Goal: Task Accomplishment & Management: Complete application form

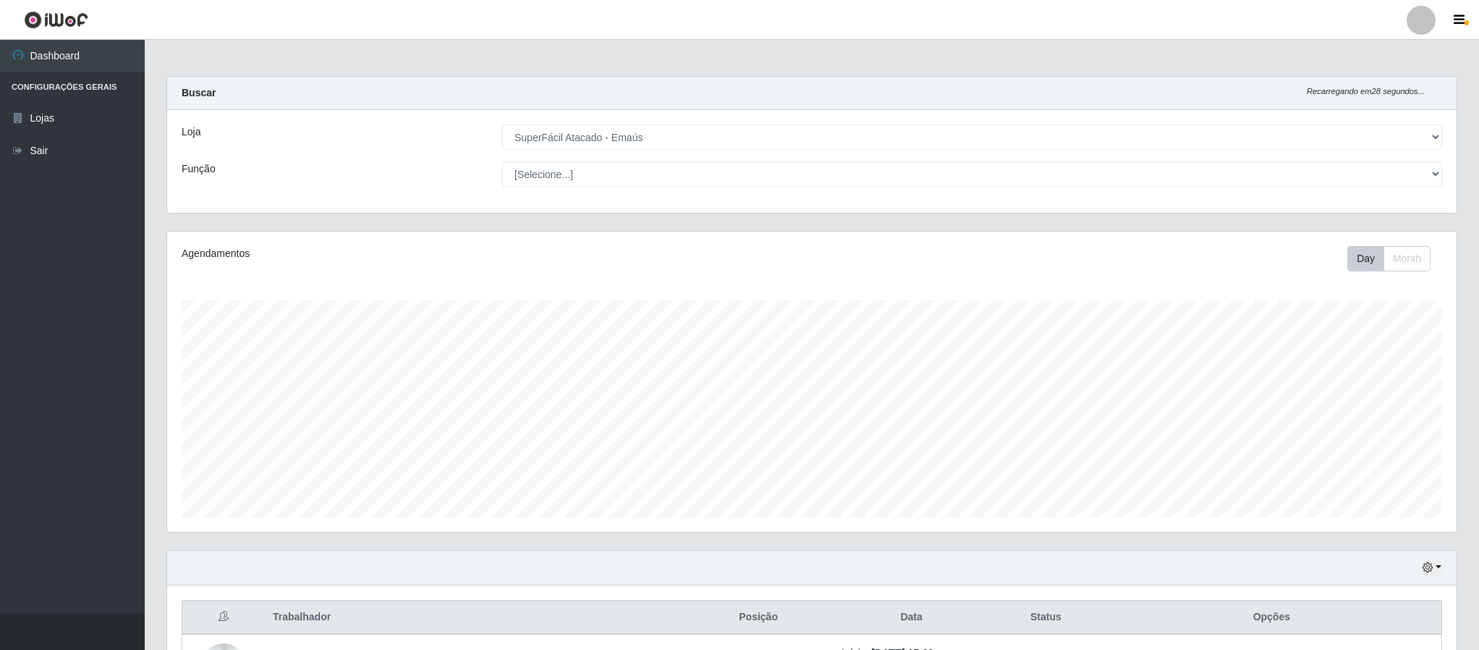
select select "407"
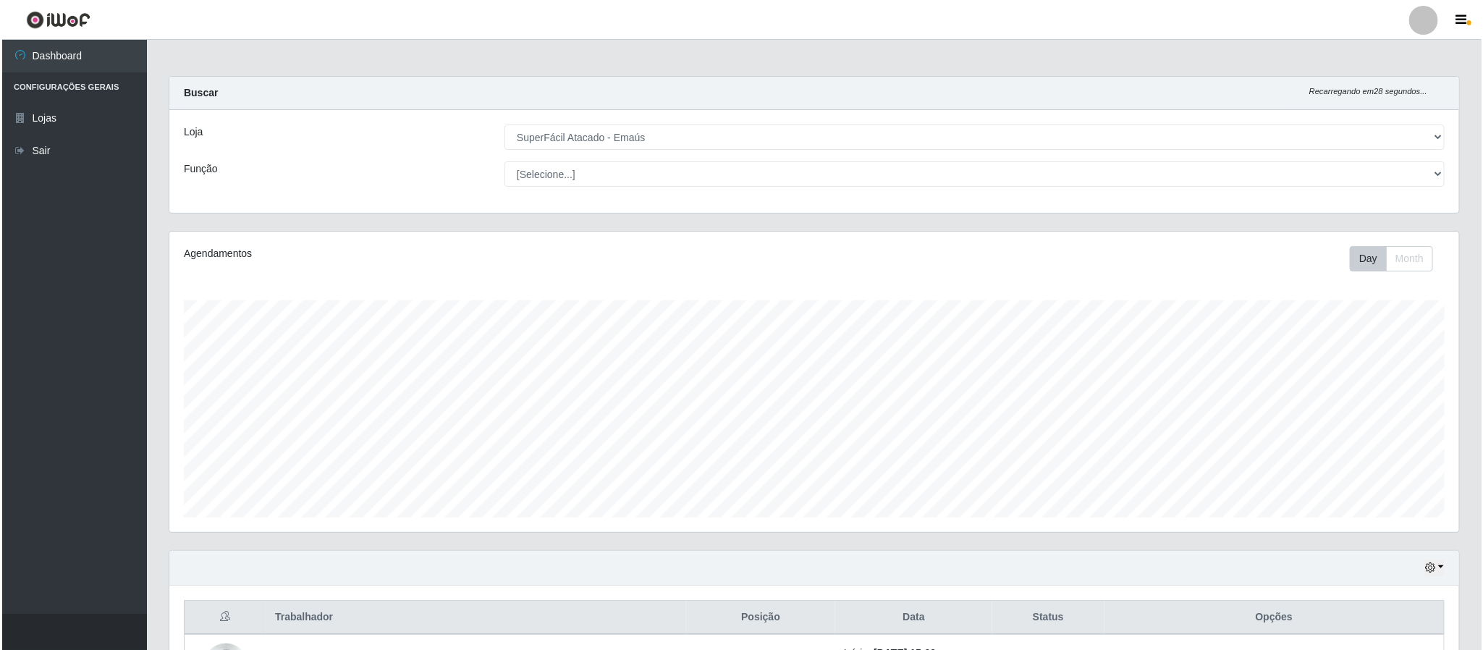
scroll to position [302, 1288]
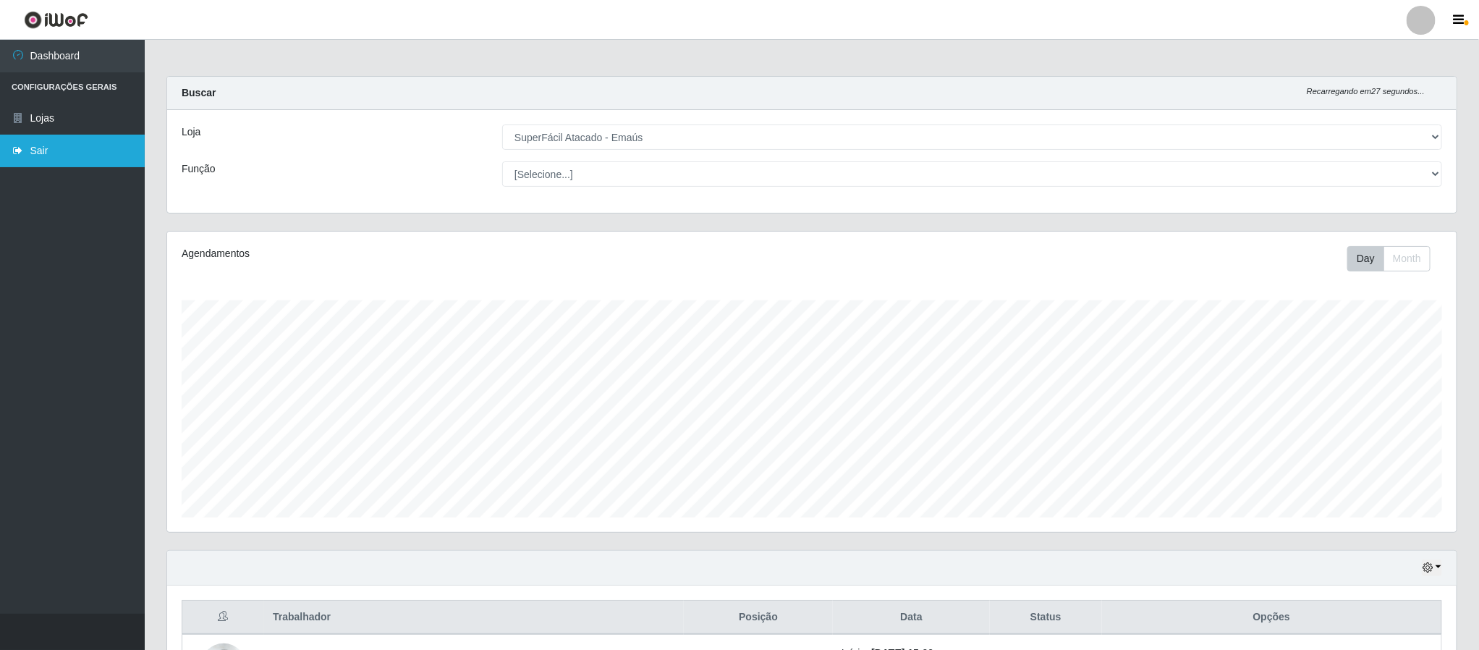
click at [44, 150] on link "Sair" at bounding box center [72, 151] width 145 height 33
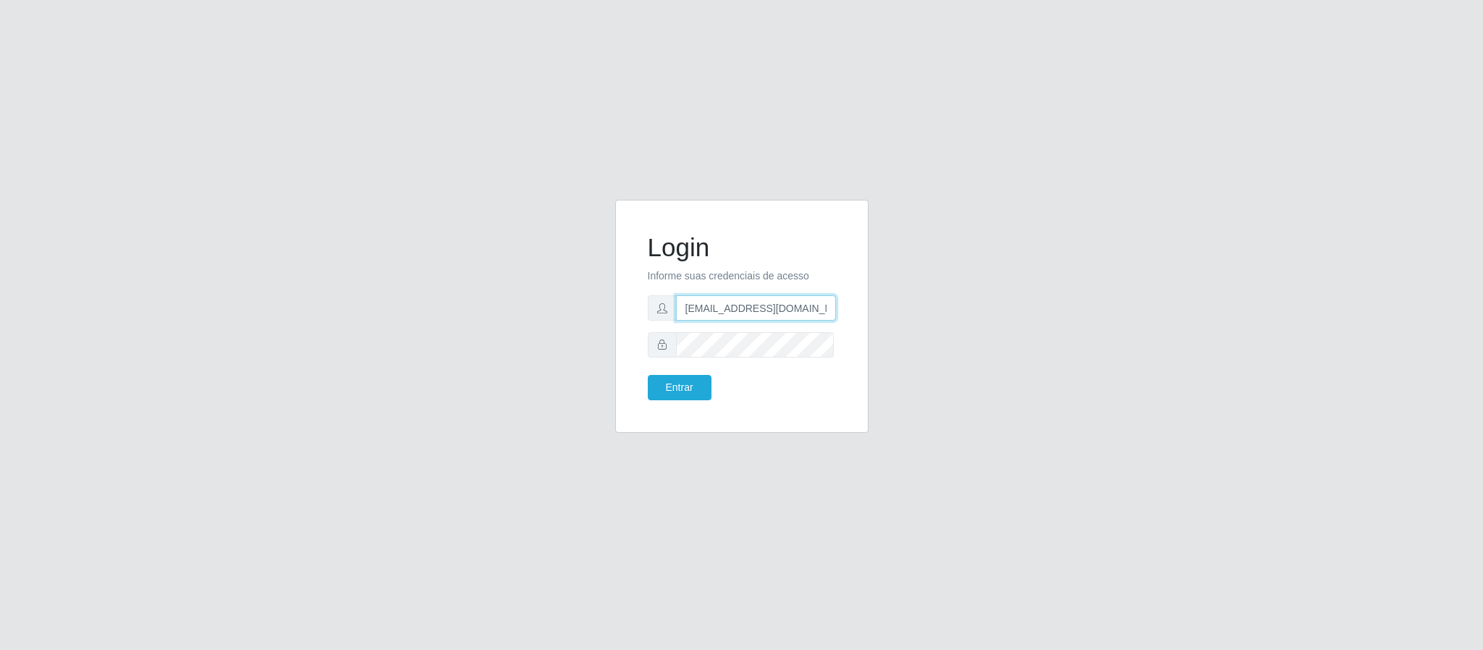
scroll to position [0, 7]
drag, startPoint x: 712, startPoint y: 316, endPoint x: 1019, endPoint y: 300, distance: 307.2
click at [1019, 300] on div "Login Informe suas credenciais de acesso geovanamatias2015@gmail.com Entrar" at bounding box center [741, 325] width 825 height 250
type input "g"
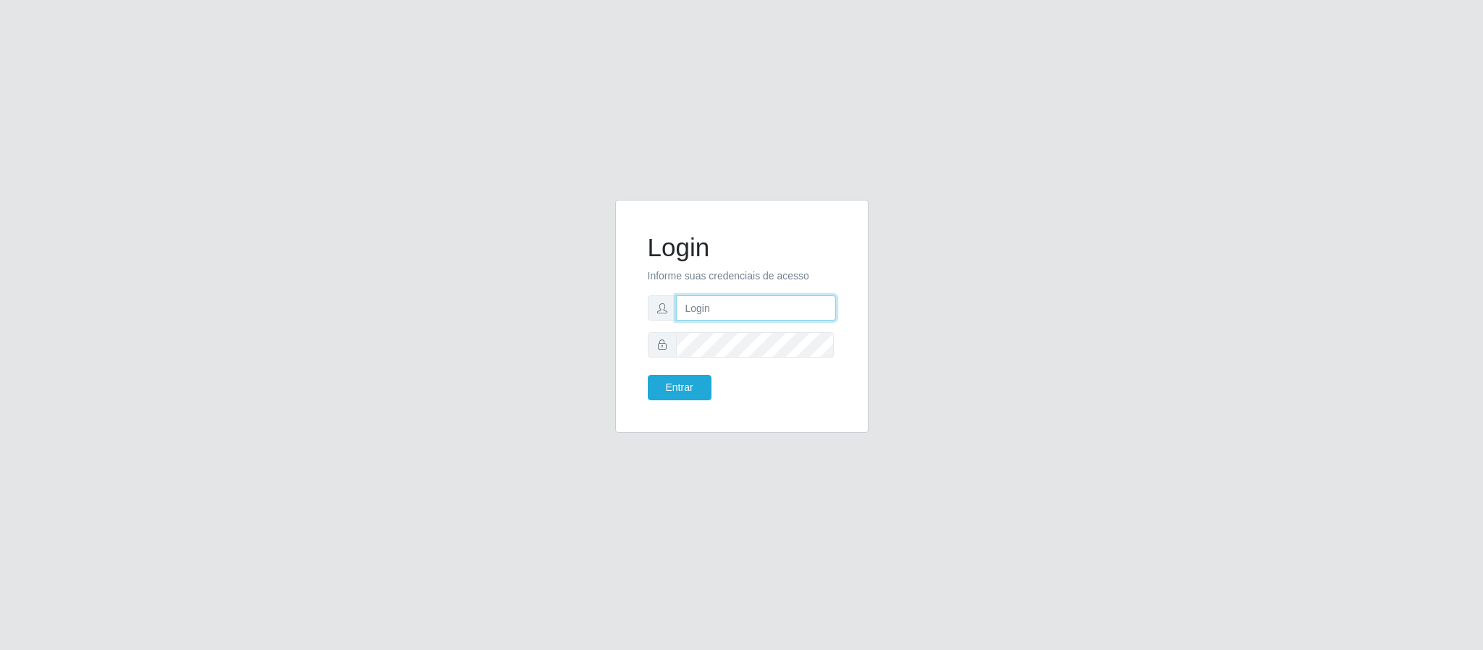
click at [687, 315] on input "text" at bounding box center [756, 307] width 160 height 25
type input "franciscodias66@yahoo.com.br"
click at [648, 375] on button "Entrar" at bounding box center [680, 387] width 64 height 25
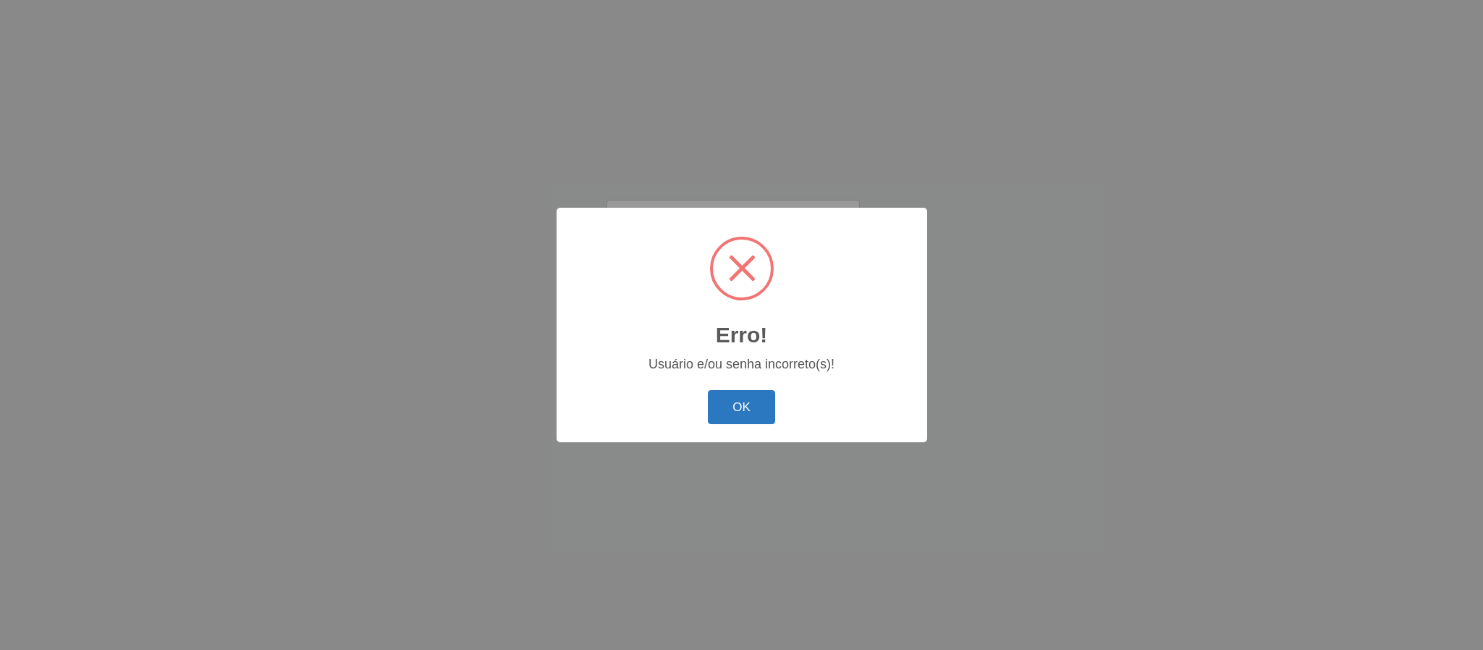
click at [736, 406] on button "OK" at bounding box center [741, 407] width 67 height 34
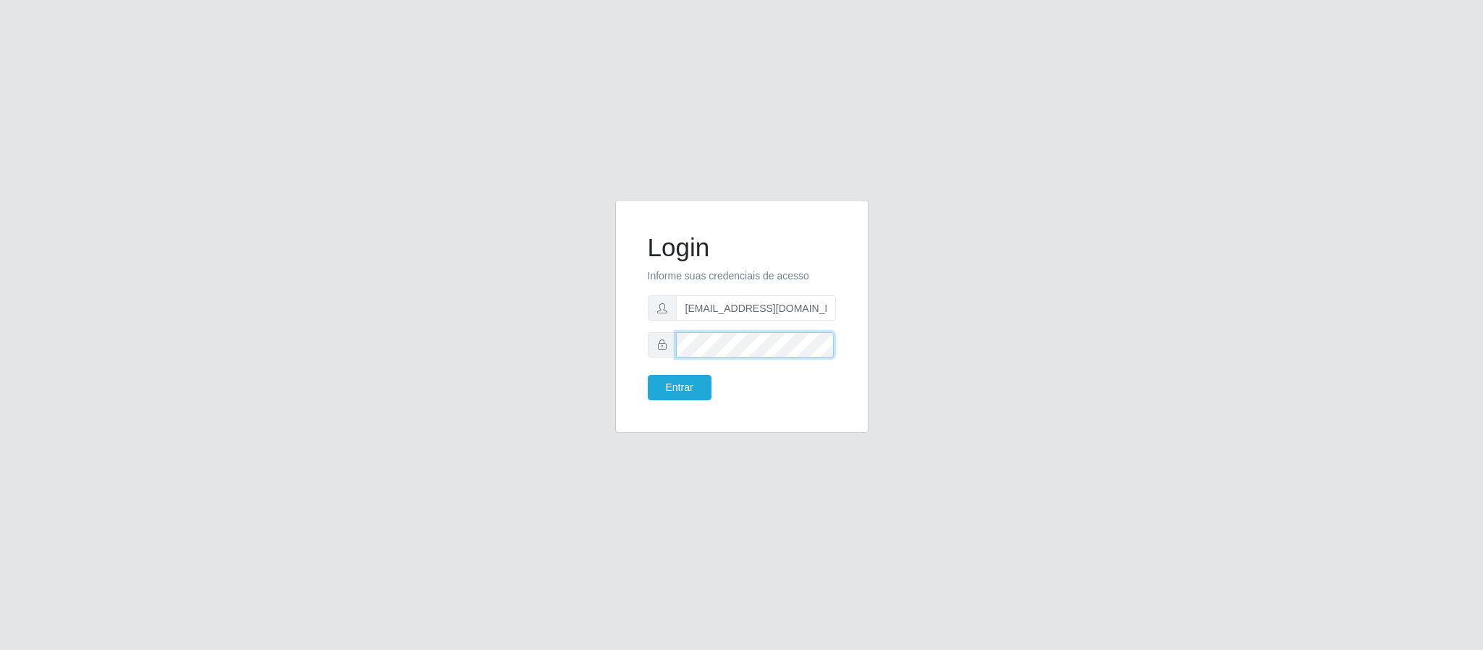
click at [484, 339] on div "Login Informe suas credenciais de acesso franciscodias66@yahoo.com.br Entrar" at bounding box center [741, 325] width 825 height 250
click at [648, 375] on button "Entrar" at bounding box center [680, 387] width 64 height 25
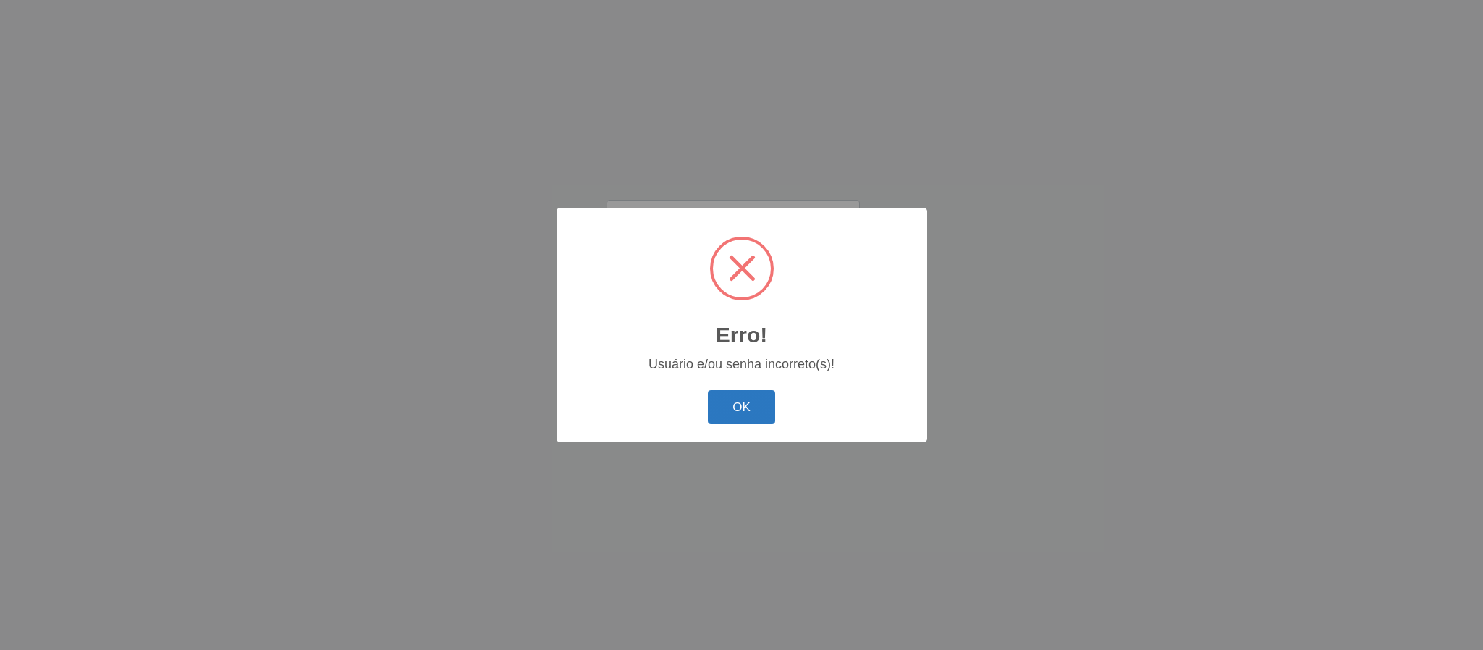
click at [748, 419] on button "OK" at bounding box center [741, 407] width 67 height 34
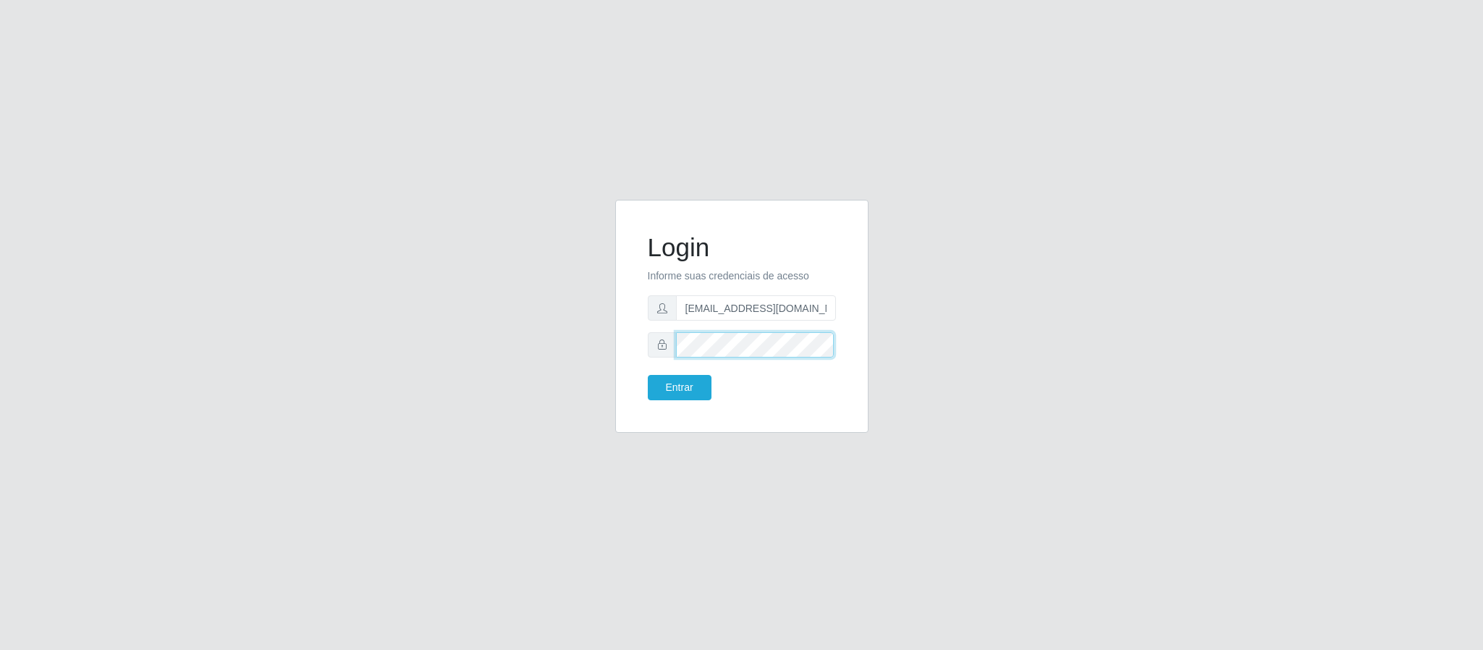
click at [435, 350] on div "Login Informe suas credenciais de acesso franciscodias66@yahoo.com.br Entrar" at bounding box center [741, 325] width 825 height 250
click at [648, 375] on button "Entrar" at bounding box center [680, 387] width 64 height 25
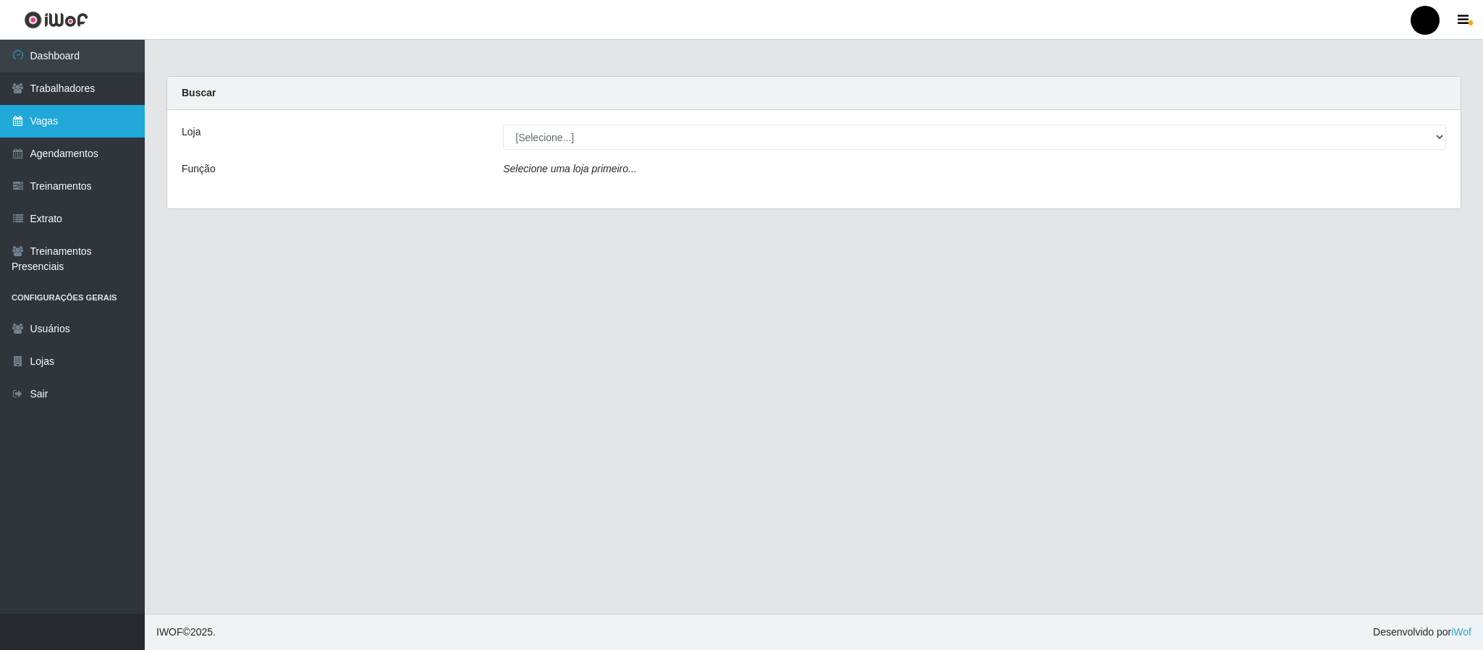
click at [59, 114] on link "Vagas" at bounding box center [72, 121] width 145 height 33
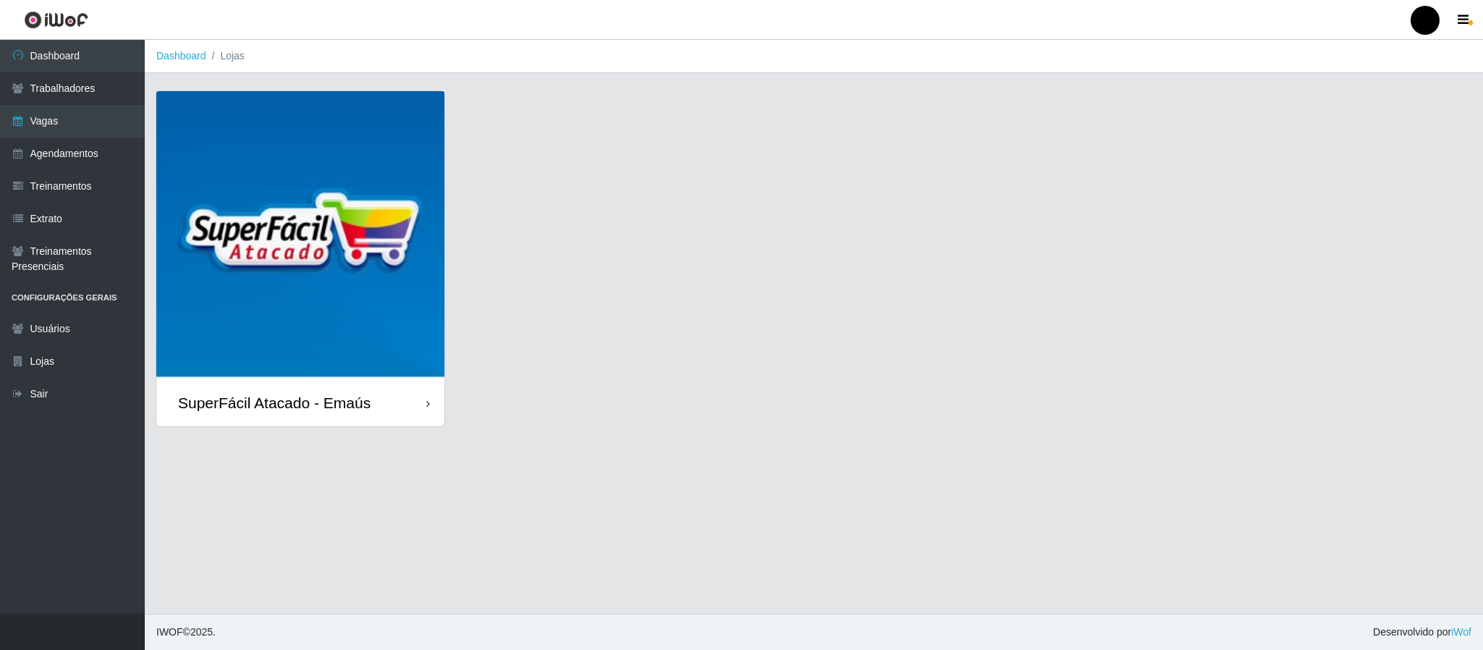
click at [337, 213] on img at bounding box center [300, 235] width 288 height 288
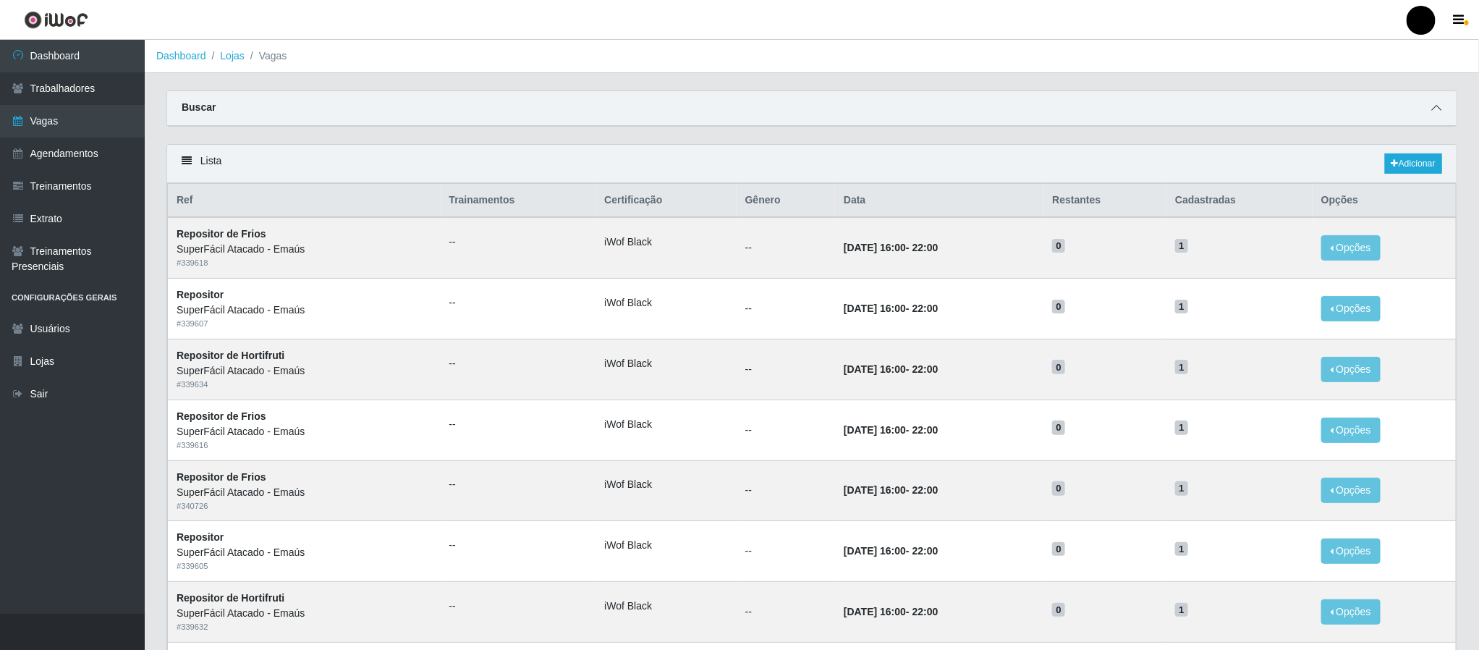
click at [1437, 115] on span at bounding box center [1436, 108] width 17 height 17
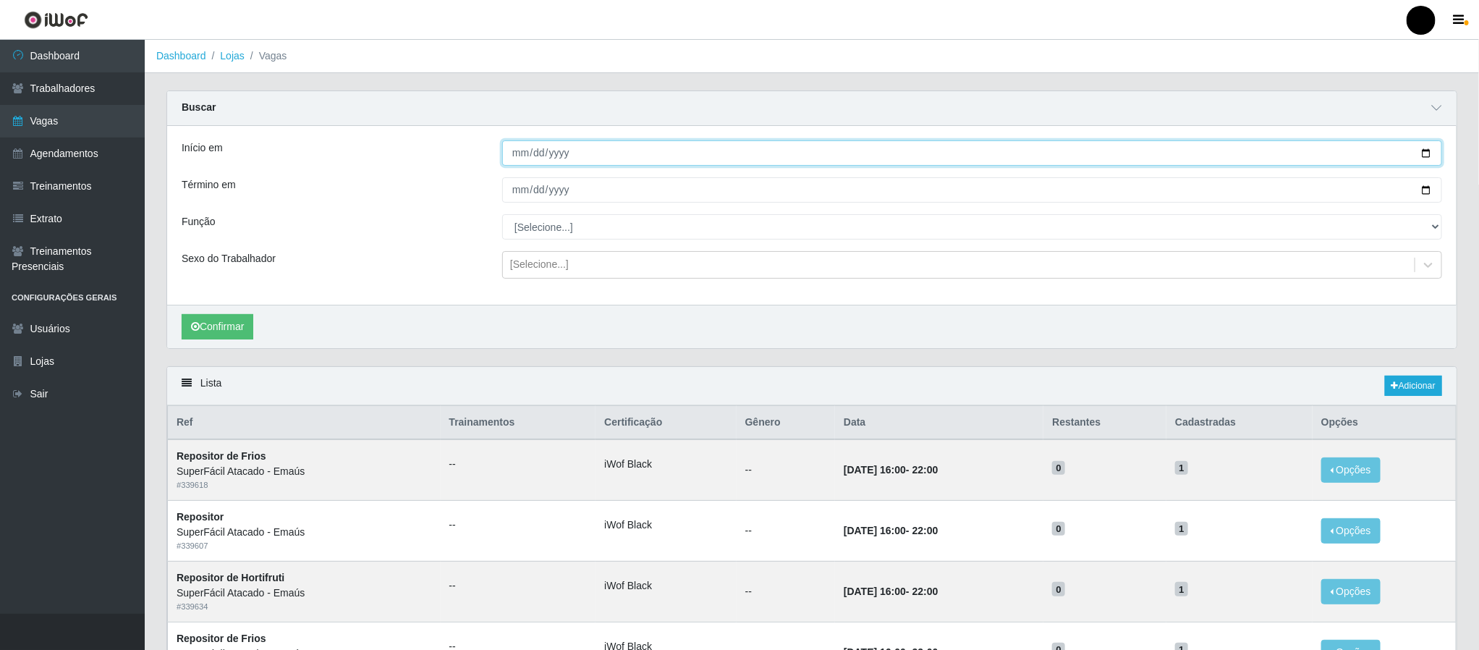
click at [1426, 155] on input "Início em" at bounding box center [972, 152] width 940 height 25
type input "2025-09-01"
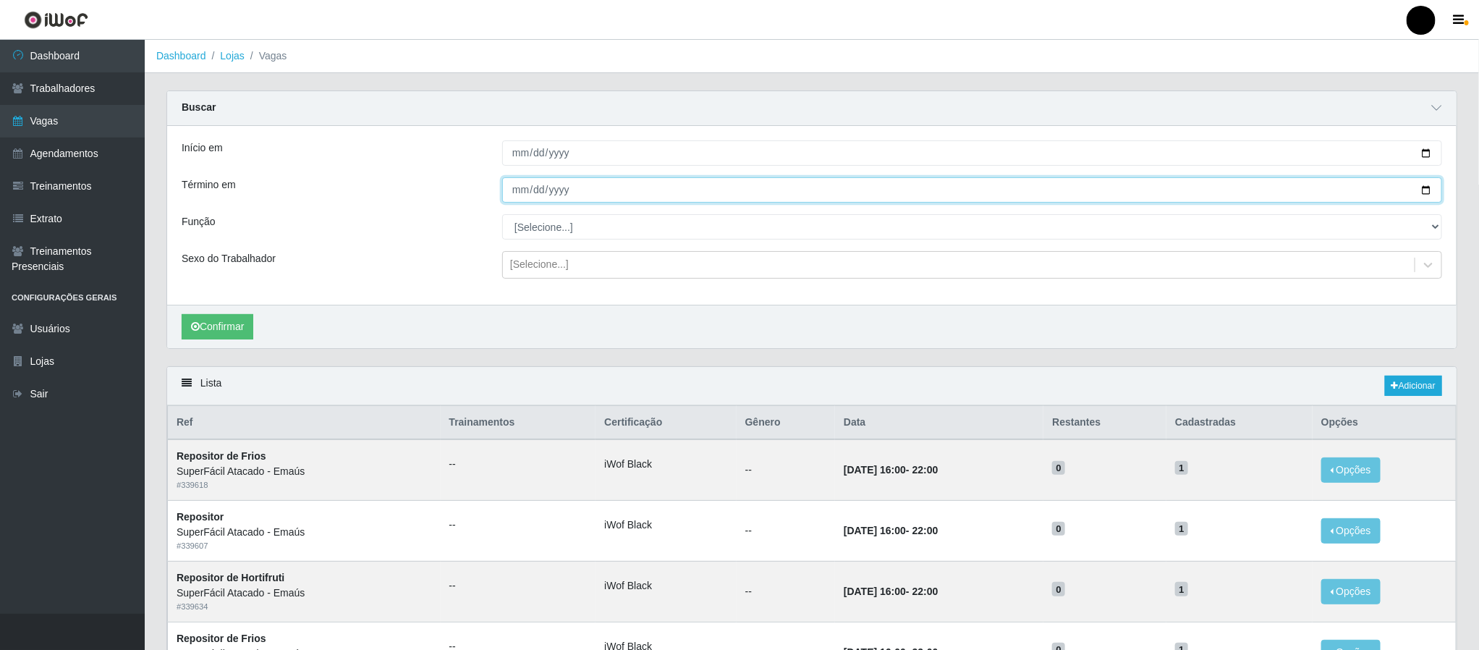
click at [1427, 185] on input "Término em" at bounding box center [972, 189] width 940 height 25
type input "2025-09-01"
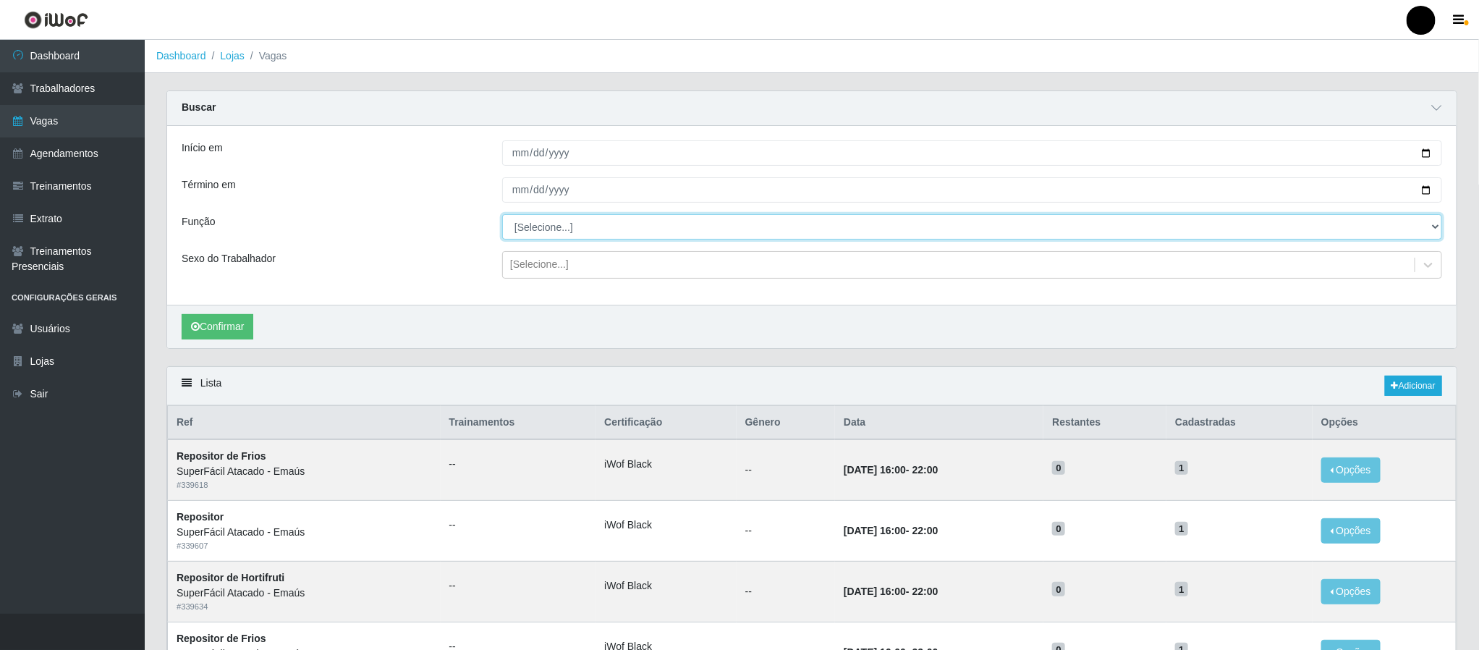
click at [585, 224] on select "[Selecione...] Auxiliar de Estacionamento Auxiliar de Estacionamento + Auxiliar…" at bounding box center [972, 226] width 940 height 25
select select "22"
click at [502, 216] on select "[Selecione...] Auxiliar de Estacionamento Auxiliar de Estacionamento + Auxiliar…" at bounding box center [972, 226] width 940 height 25
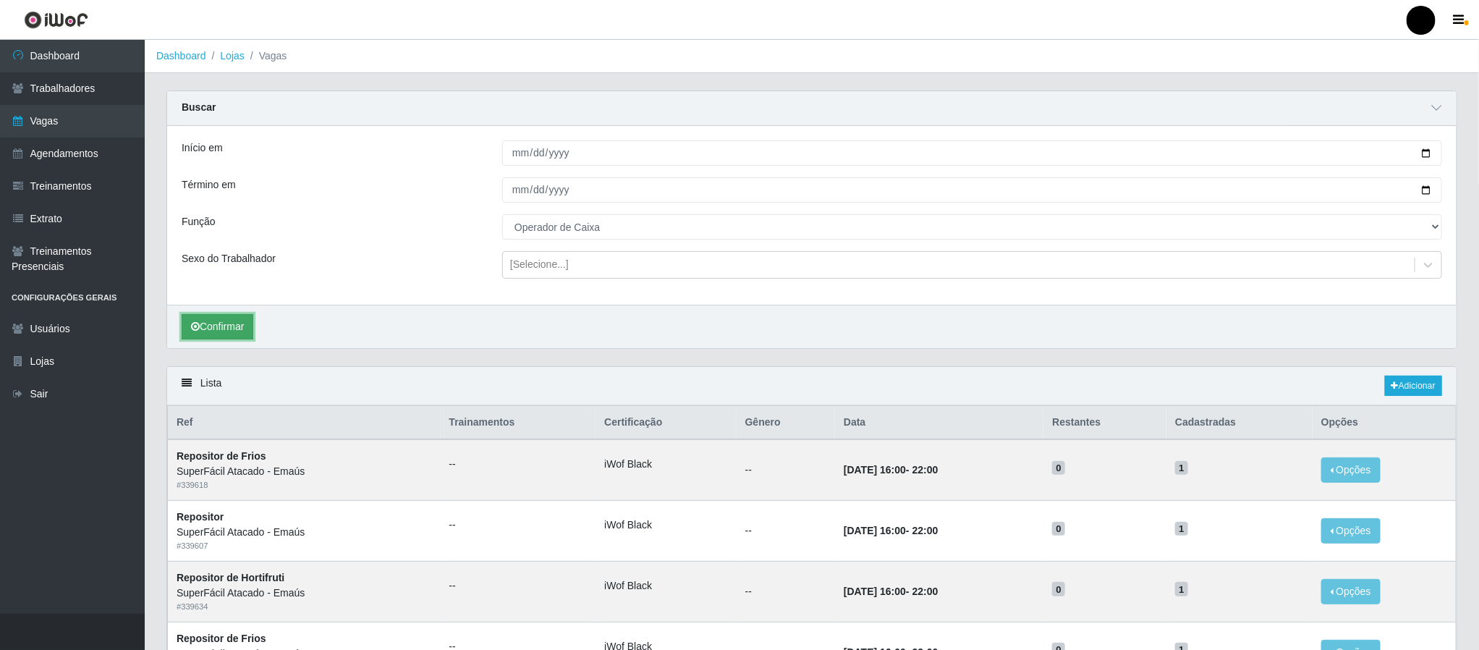
click at [232, 328] on button "Confirmar" at bounding box center [218, 326] width 72 height 25
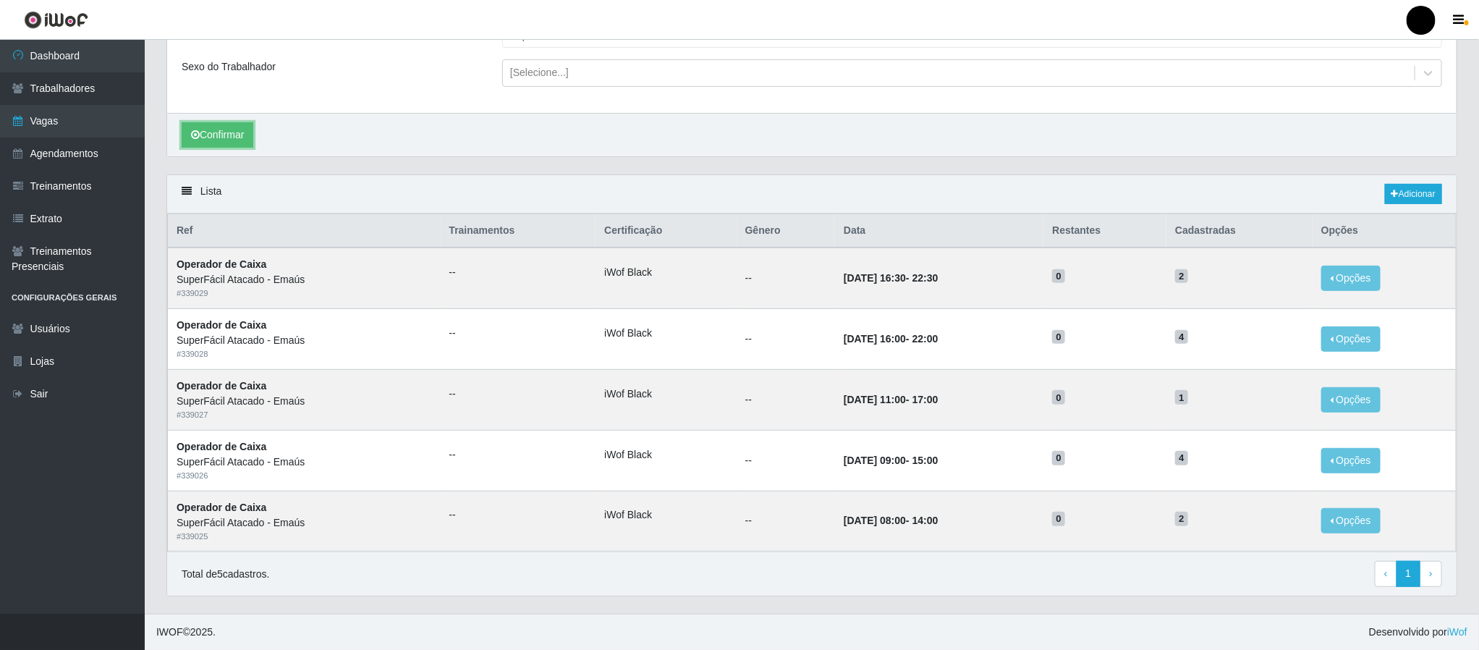
scroll to position [200, 0]
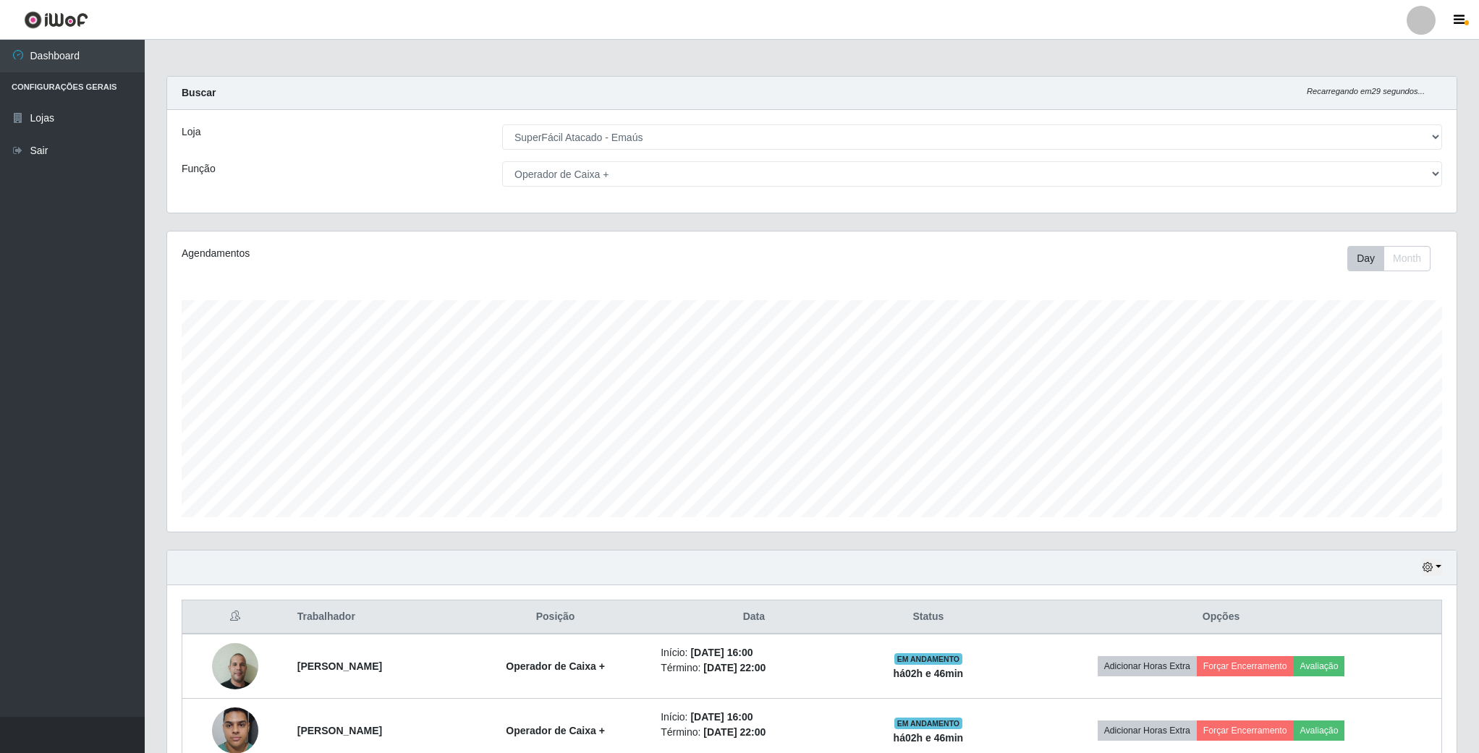
select select "407"
select select "72"
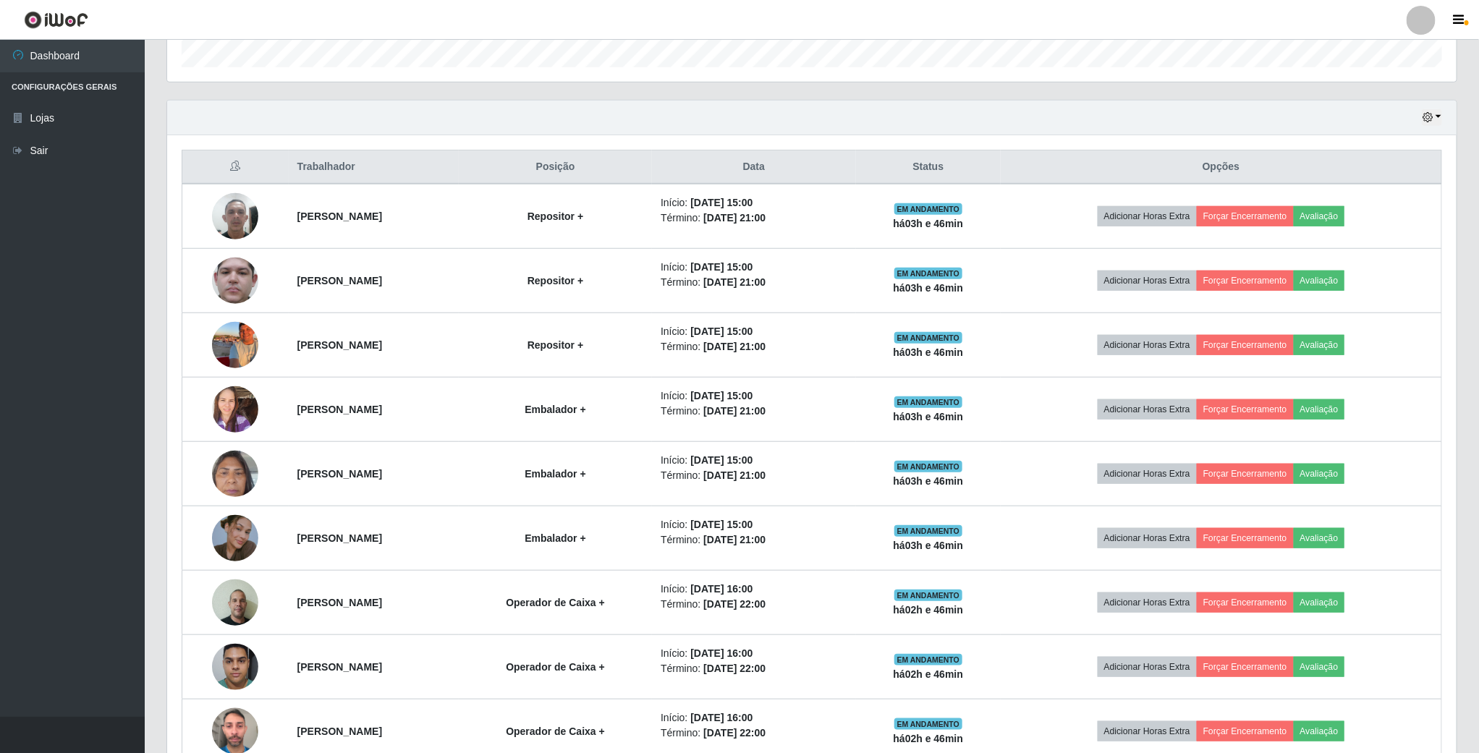
scroll to position [537, 0]
